Goal: Task Accomplishment & Management: Manage account settings

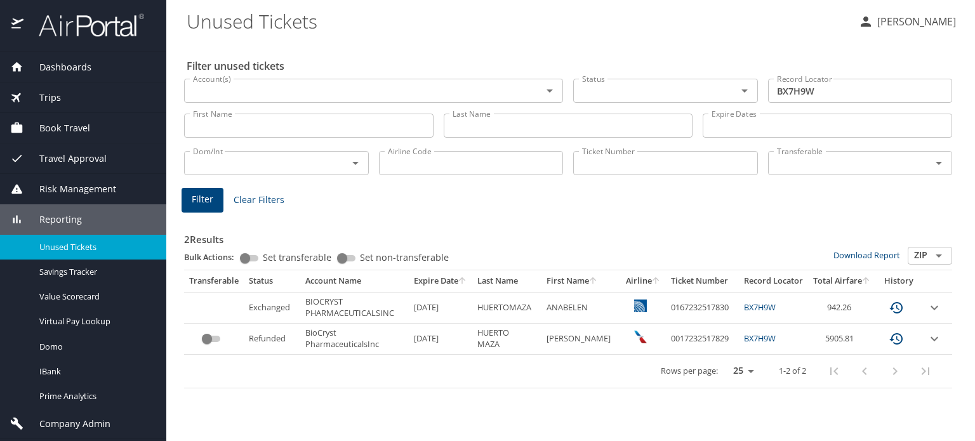
click at [105, 23] on img at bounding box center [84, 25] width 119 height 25
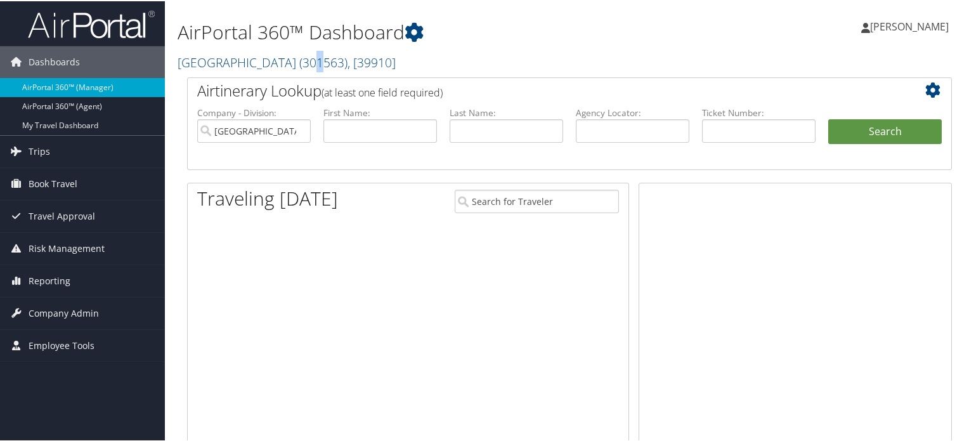
drag, startPoint x: 271, startPoint y: 65, endPoint x: 259, endPoint y: 82, distance: 20.1
click at [299, 65] on span "( 301563 )" at bounding box center [323, 61] width 48 height 17
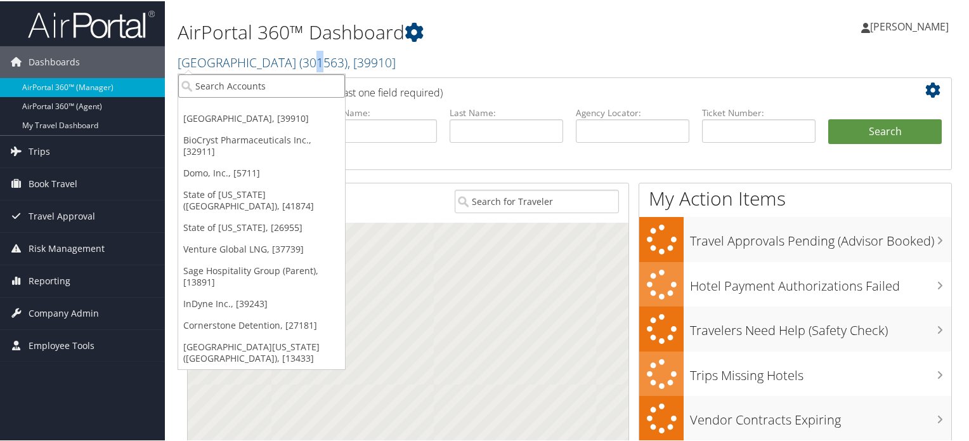
click at [255, 84] on input "search" at bounding box center [261, 84] width 167 height 23
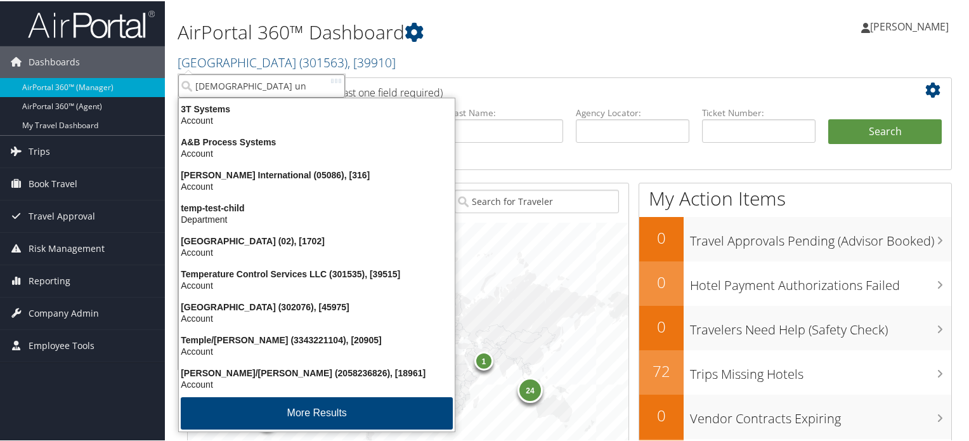
type input "temple uni"
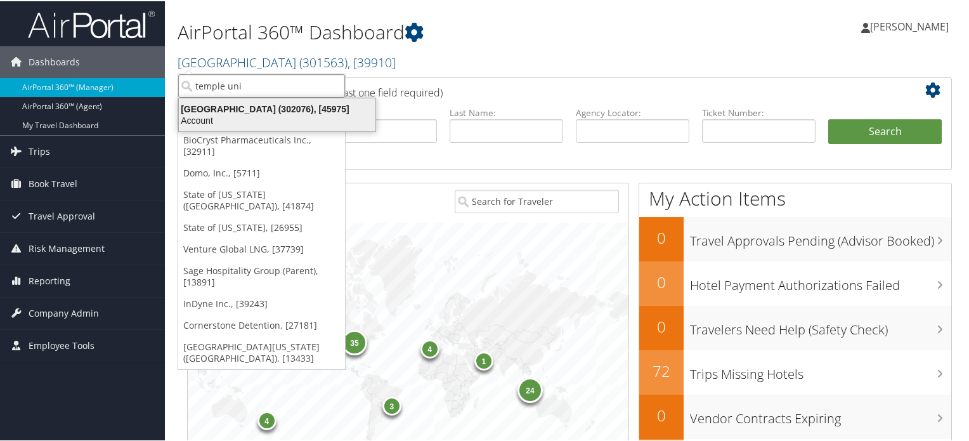
click at [249, 119] on div "Account" at bounding box center [277, 119] width 212 height 11
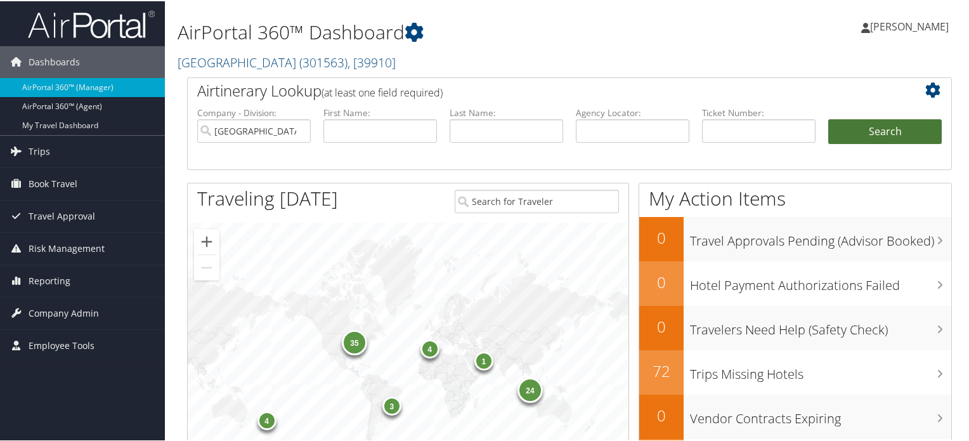
click at [899, 122] on button "Search" at bounding box center [886, 130] width 114 height 25
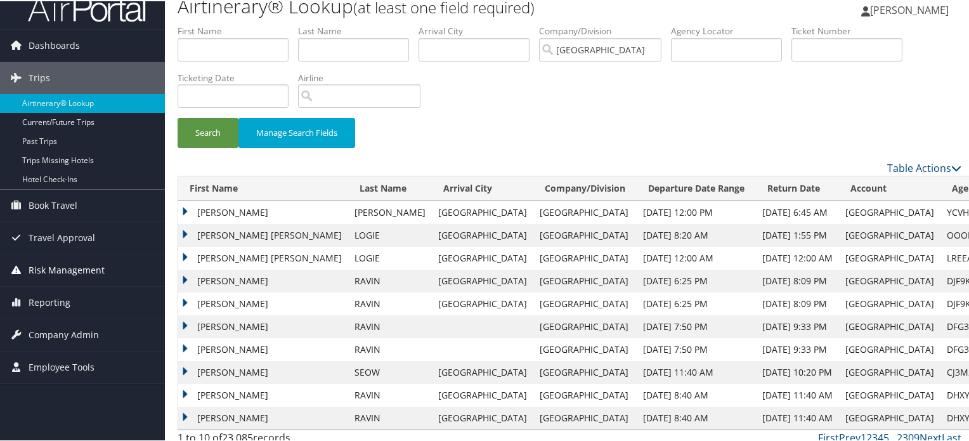
scroll to position [25, 0]
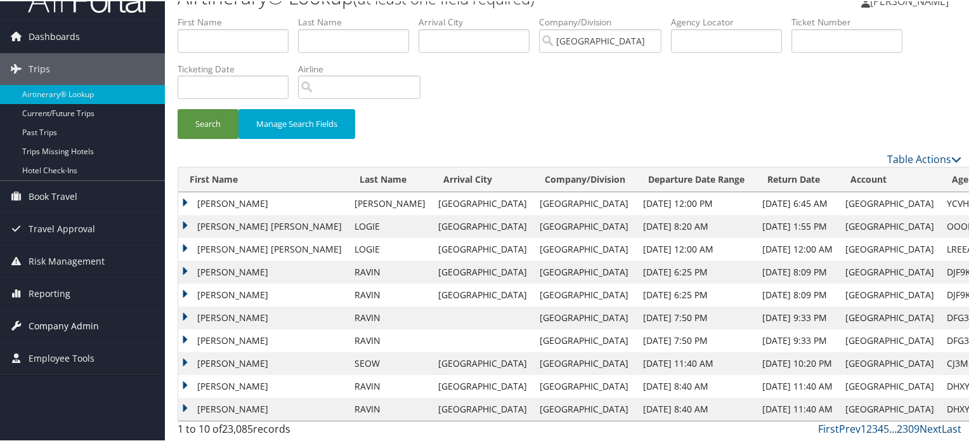
click at [75, 324] on span "Company Admin" at bounding box center [64, 325] width 70 height 32
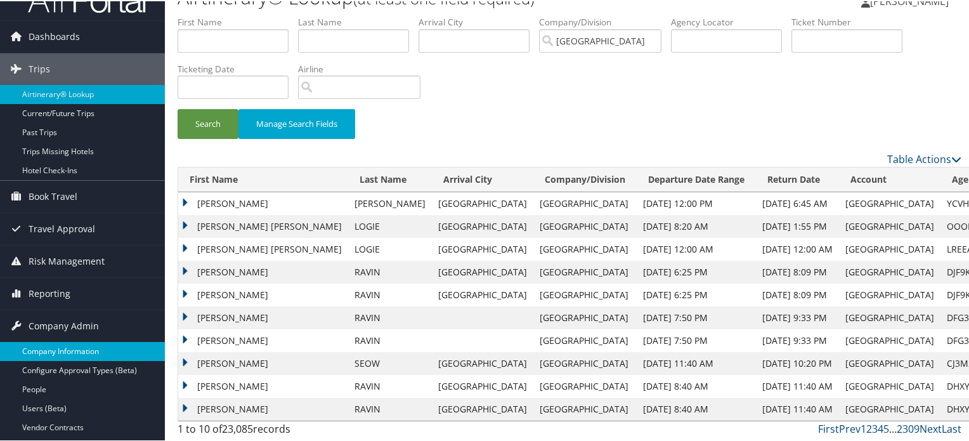
click at [61, 350] on link "Company Information" at bounding box center [82, 350] width 165 height 19
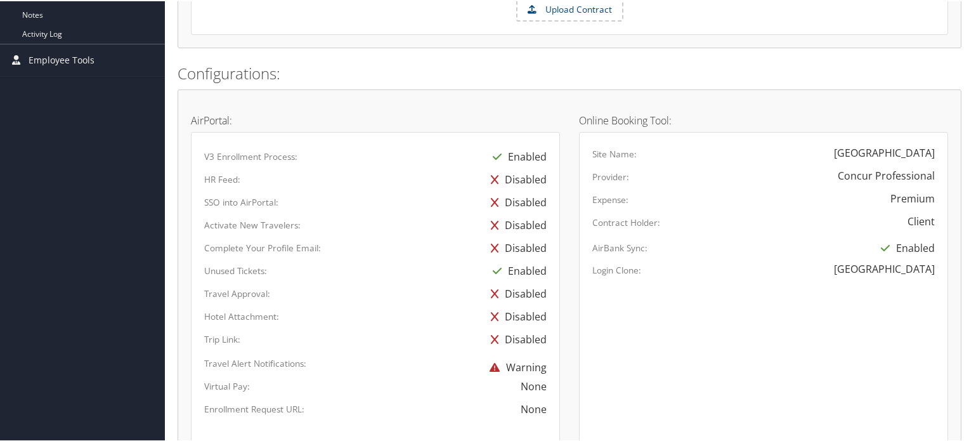
scroll to position [852, 0]
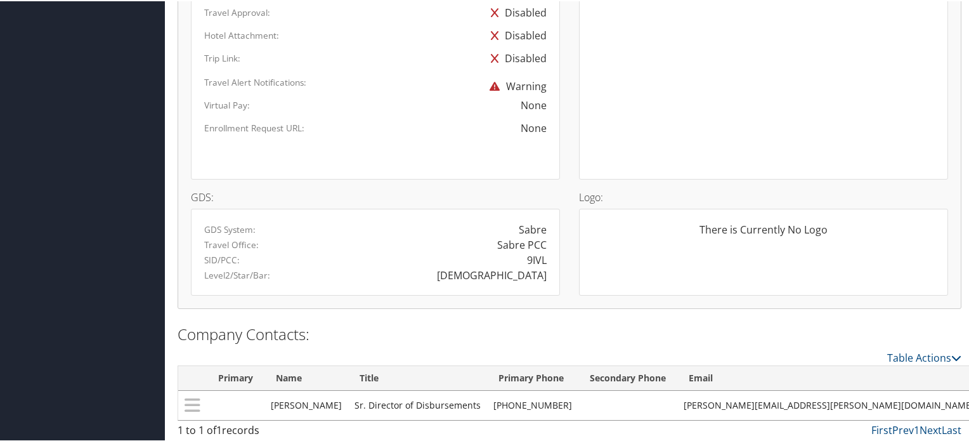
click at [535, 232] on div "Sabre" at bounding box center [533, 228] width 28 height 15
click at [462, 236] on div "Sabre PCC" at bounding box center [466, 243] width 181 height 15
click at [773, 227] on div "There is Currently No Logo" at bounding box center [764, 233] width 343 height 25
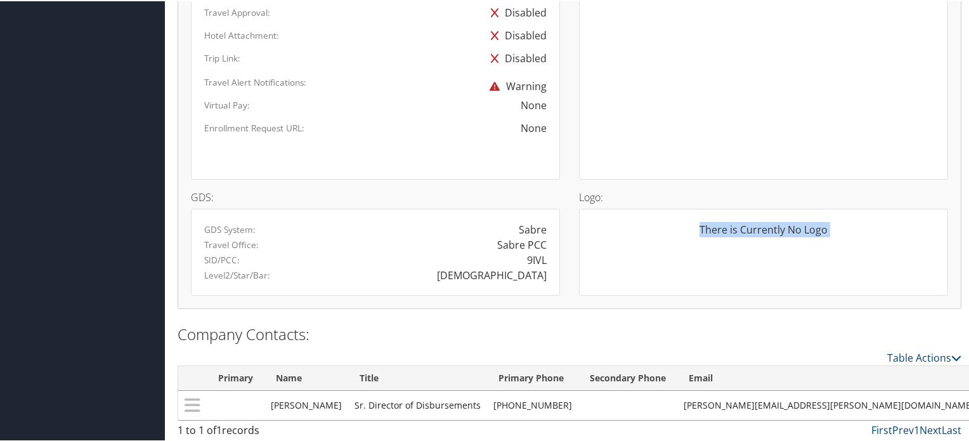
click at [773, 227] on div "There is Currently No Logo" at bounding box center [764, 233] width 343 height 25
click at [747, 256] on div "There is Currently No Logo" at bounding box center [763, 251] width 369 height 88
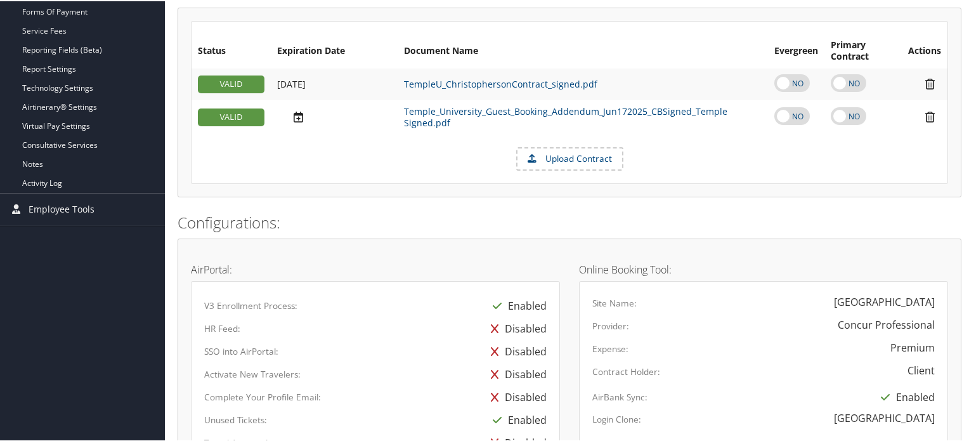
scroll to position [381, 0]
